Goal: Task Accomplishment & Management: Use online tool/utility

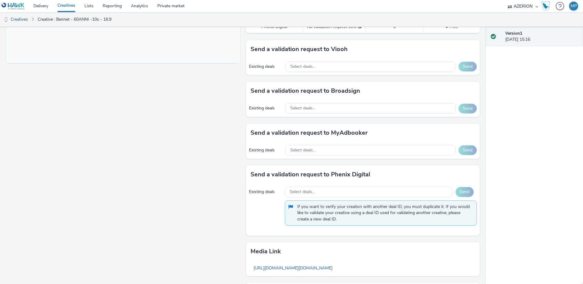
scroll to position [260, 0]
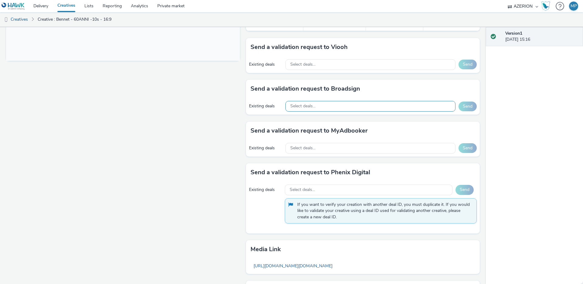
click at [326, 107] on div "Select deals..." at bounding box center [371, 106] width 170 height 11
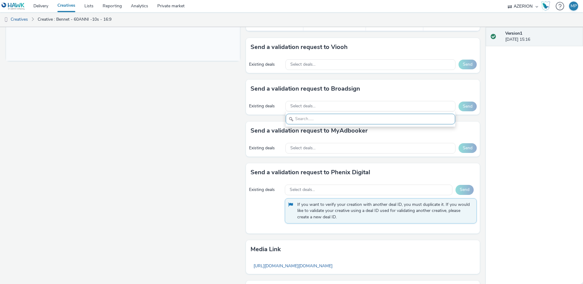
click at [303, 119] on input "text" at bounding box center [370, 119] width 169 height 11
click at [333, 88] on h3 "Send a validation request to Broadsign" at bounding box center [306, 88] width 110 height 9
click at [345, 88] on h3 "Send a validation request to Broadsign" at bounding box center [306, 88] width 110 height 9
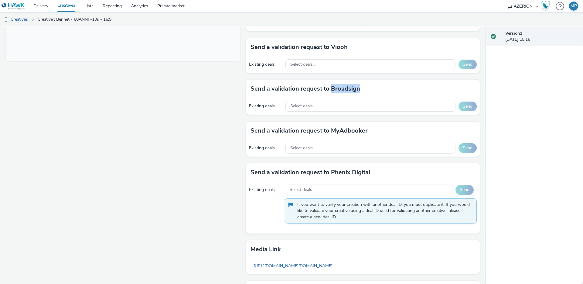
click at [345, 88] on h3 "Send a validation request to Broadsign" at bounding box center [306, 88] width 110 height 9
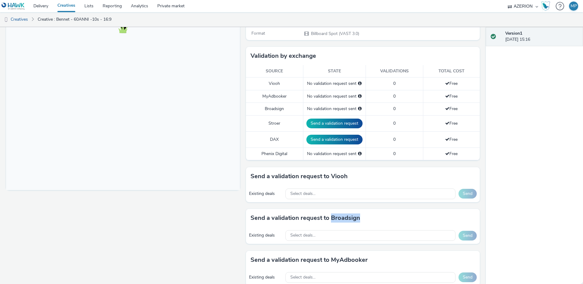
scroll to position [133, 0]
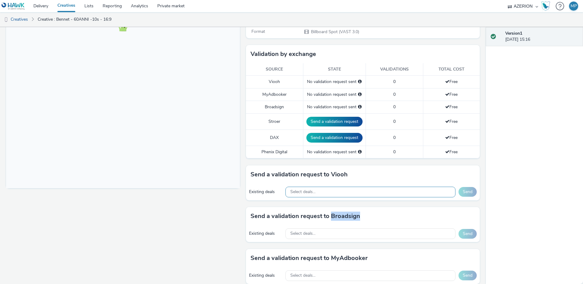
click at [306, 190] on span "Select deals..." at bounding box center [302, 191] width 25 height 5
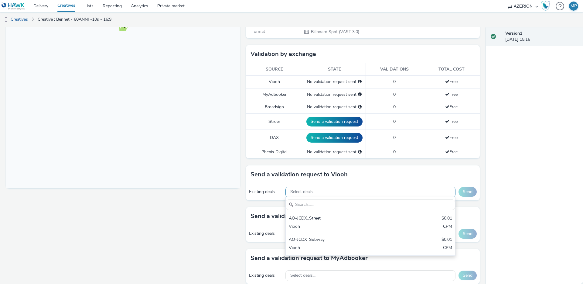
scroll to position [0, 0]
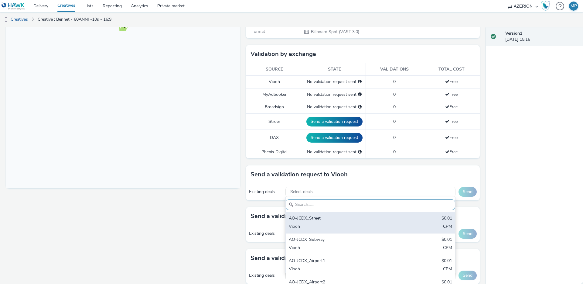
click at [315, 218] on div "AO-JCDX_Street" at bounding box center [343, 218] width 108 height 7
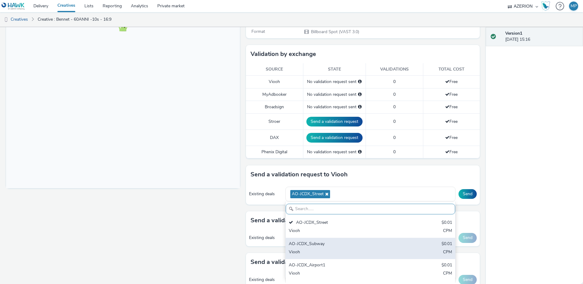
click at [323, 242] on div "AO-JCDX_Subway" at bounding box center [343, 244] width 108 height 7
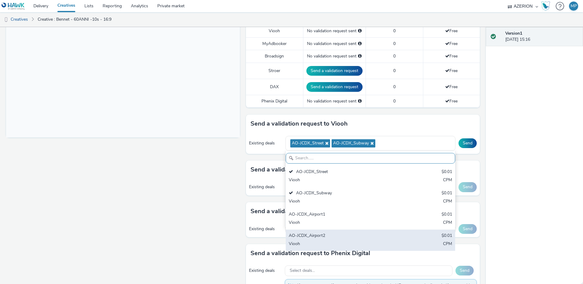
scroll to position [193, 0]
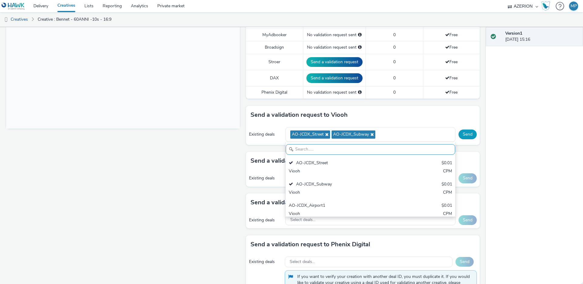
click at [468, 135] on button "Send" at bounding box center [468, 134] width 18 height 10
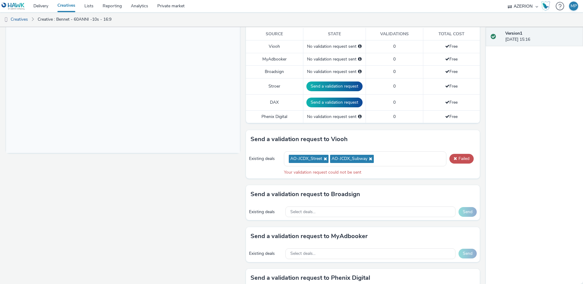
scroll to position [175, 0]
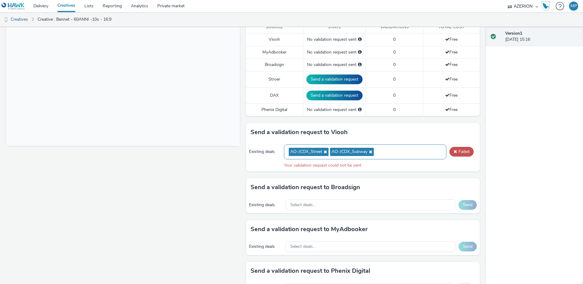
click at [385, 151] on div "AO-JCDX_Street AO-JCDX_Subway" at bounding box center [365, 151] width 162 height 15
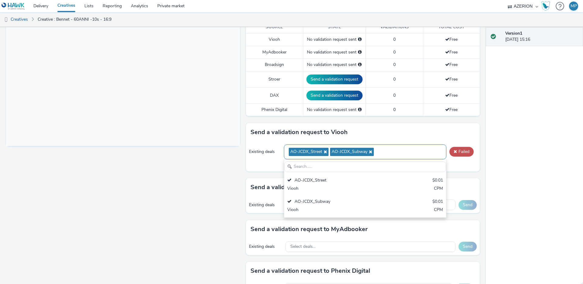
scroll to position [0, 0]
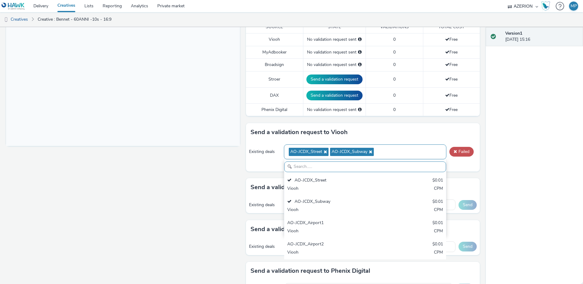
click at [370, 151] on icon at bounding box center [370, 151] width 5 height 4
drag, startPoint x: 461, startPoint y: 167, endPoint x: 460, endPoint y: 164, distance: 3.1
click at [460, 166] on div "Your validation request could not be sent" at bounding box center [380, 165] width 193 height 6
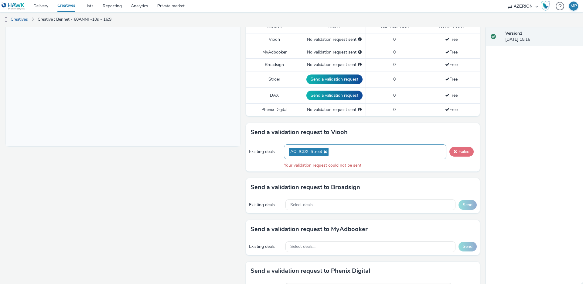
click at [455, 153] on span at bounding box center [455, 151] width 3 height 4
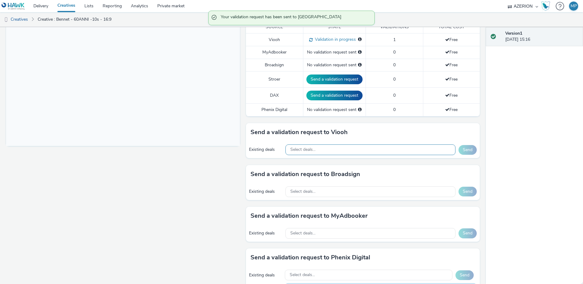
click at [314, 150] on span "Select deals..." at bounding box center [302, 149] width 25 height 5
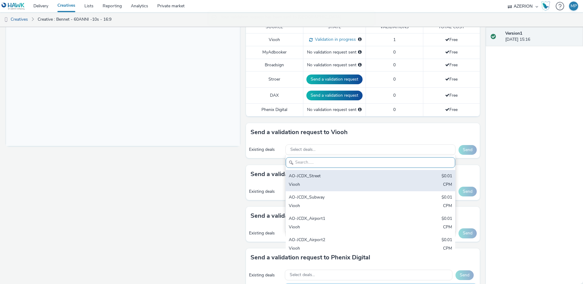
click at [321, 180] on div "AO-JCDX_Street $0.01 Viooh CPM" at bounding box center [370, 180] width 169 height 21
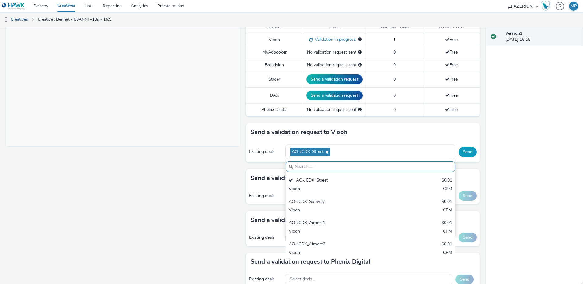
click at [328, 152] on span "AO-JCDX_Street" at bounding box center [310, 152] width 40 height 8
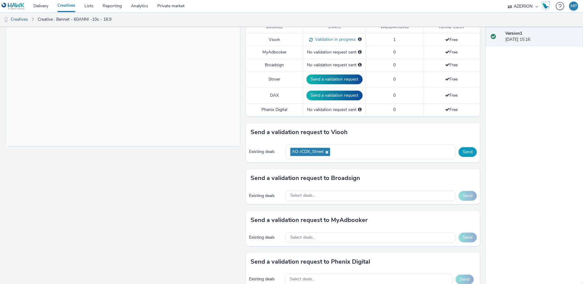
click at [348, 151] on div "AO-JCDX_Street" at bounding box center [371, 151] width 170 height 15
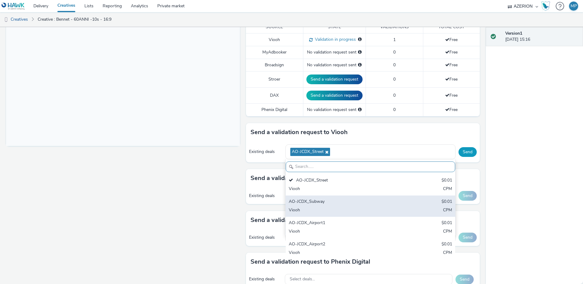
click at [314, 199] on div "AO-JCDX_Subway" at bounding box center [343, 201] width 108 height 7
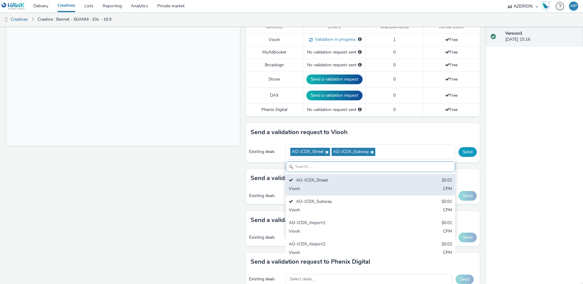
click at [299, 183] on div "AO-JCDX_Street" at bounding box center [343, 180] width 108 height 7
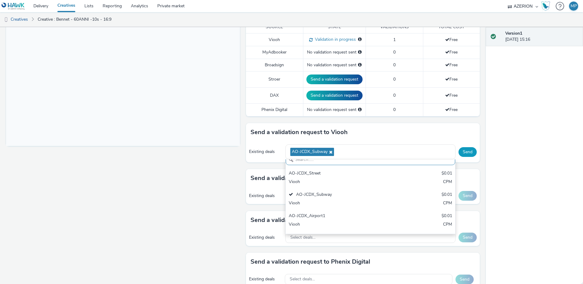
click at [466, 150] on button "Send" at bounding box center [468, 152] width 18 height 10
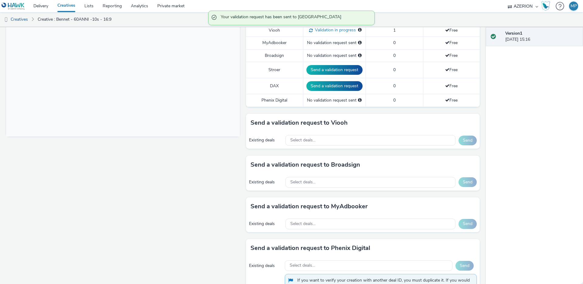
scroll to position [195, 0]
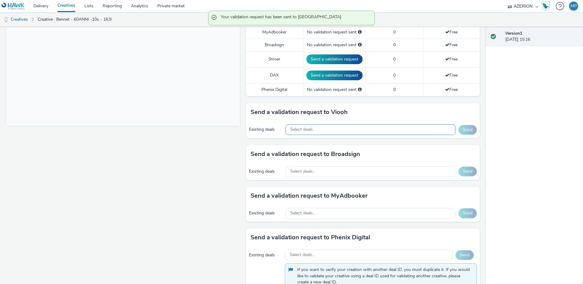
click at [303, 131] on span "Select deals..." at bounding box center [302, 129] width 25 height 5
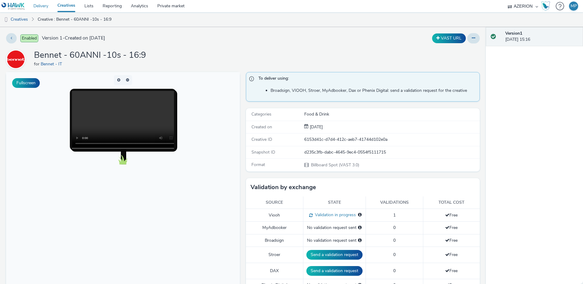
scroll to position [182, 0]
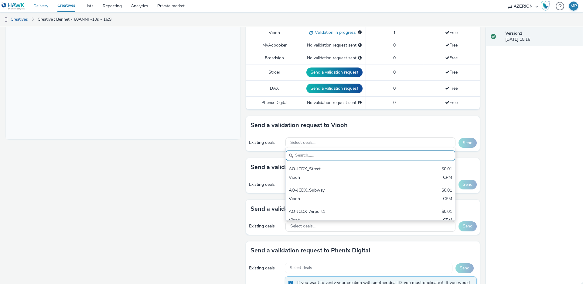
click at [47, 7] on link "Delivery" at bounding box center [41, 6] width 24 height 12
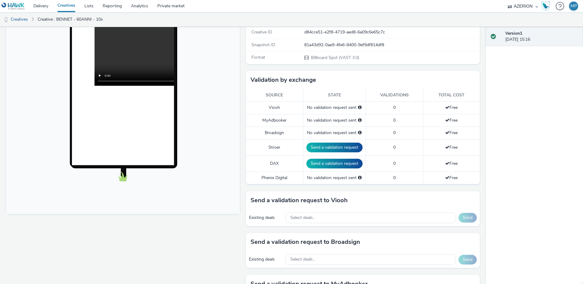
scroll to position [116, 0]
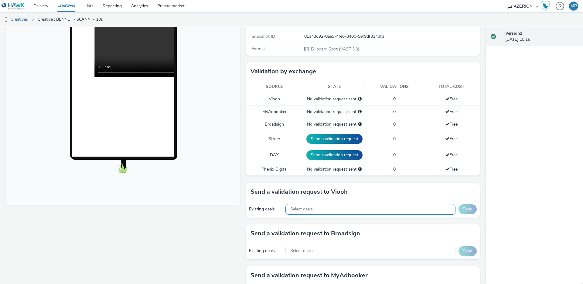
click at [328, 207] on div "Select deals..." at bounding box center [371, 209] width 170 height 11
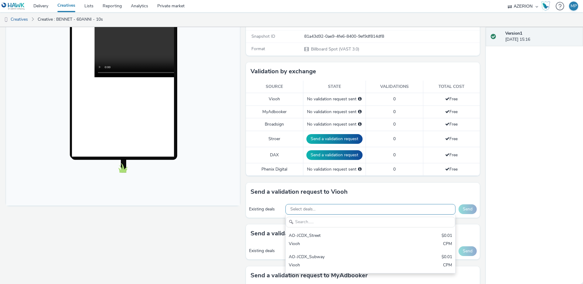
scroll to position [0, 0]
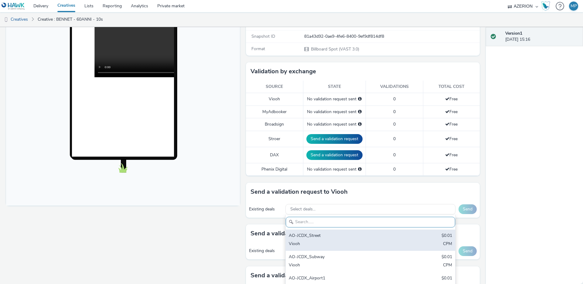
click at [312, 234] on div "AO-JCDX_Street" at bounding box center [343, 235] width 108 height 7
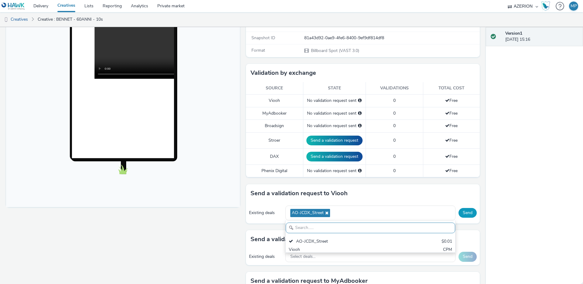
click at [466, 210] on button "Send" at bounding box center [468, 213] width 18 height 10
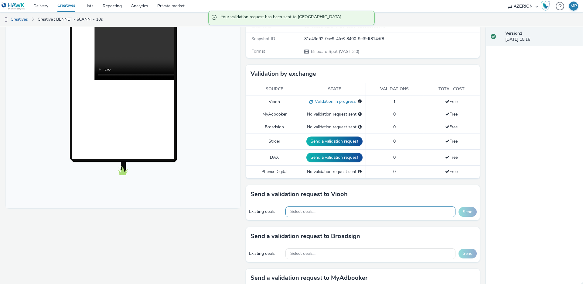
click at [354, 214] on div "Select deals..." at bounding box center [371, 211] width 170 height 11
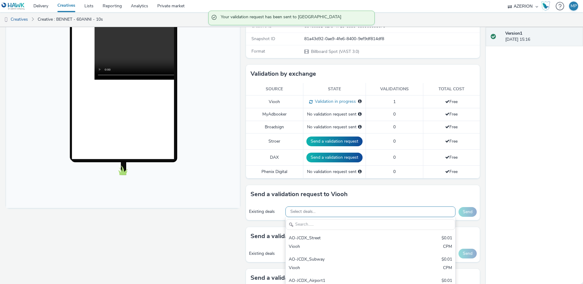
scroll to position [113, 0]
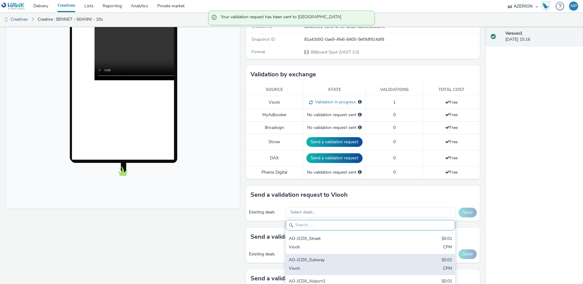
click at [327, 256] on div "AO-JCDX_Subway $0.01 Viooh CPM" at bounding box center [370, 264] width 169 height 21
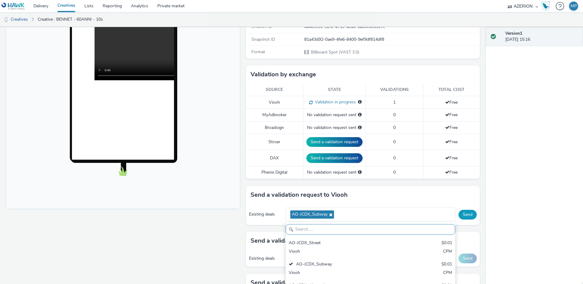
click at [476, 216] on div "Send" at bounding box center [468, 215] width 18 height 10
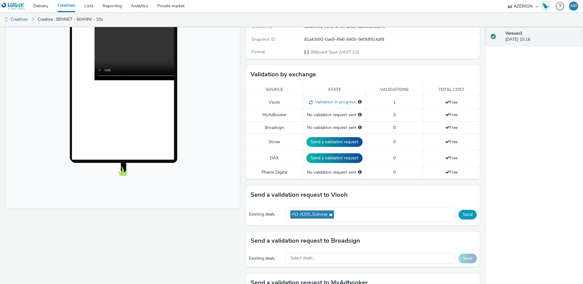
click at [470, 216] on button "Send" at bounding box center [468, 215] width 18 height 10
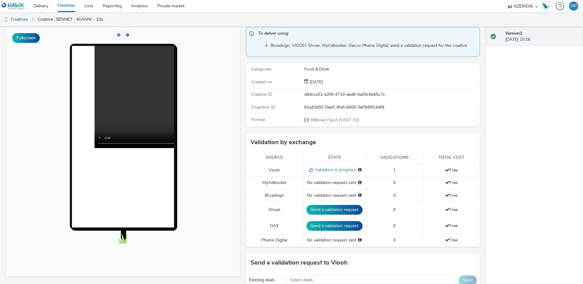
scroll to position [0, 0]
